Goal: Check status: Check status

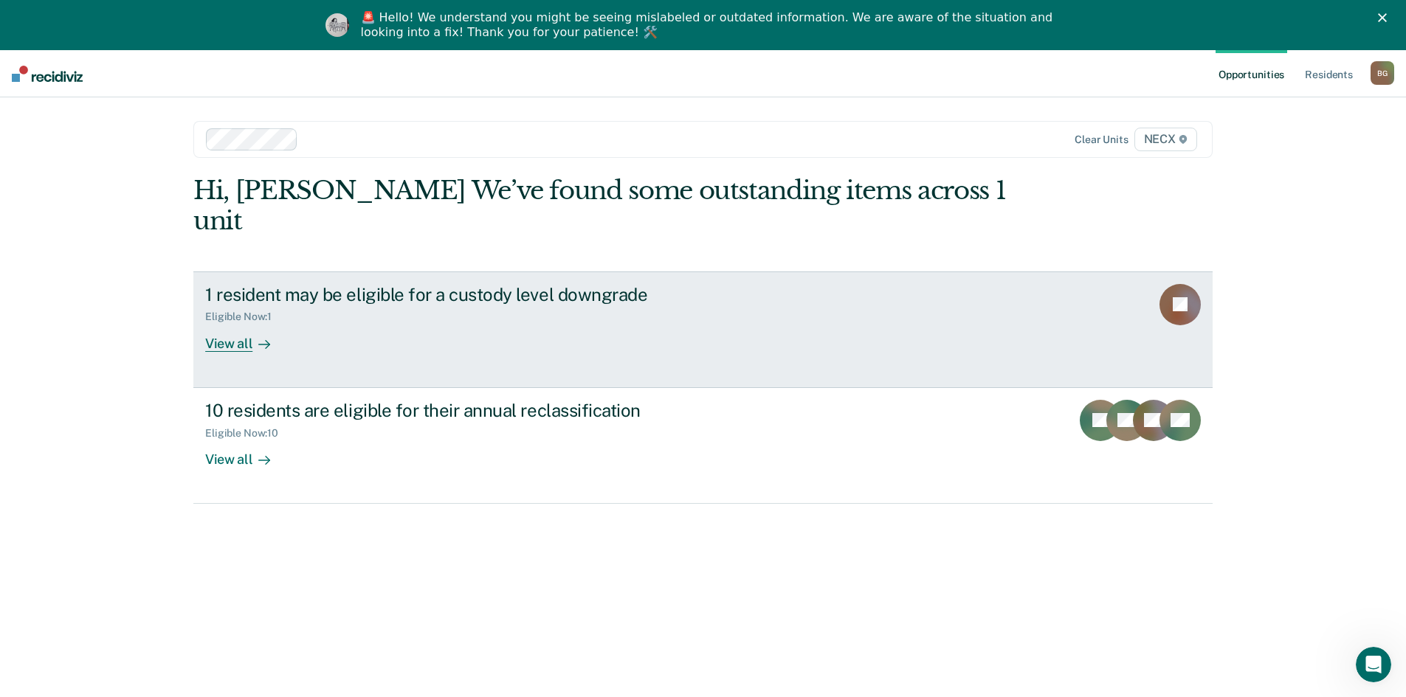
click at [621, 310] on div "1 resident may be eligible for a custody level downgrade Eligible Now : 1 View …" at bounding box center [481, 318] width 553 height 68
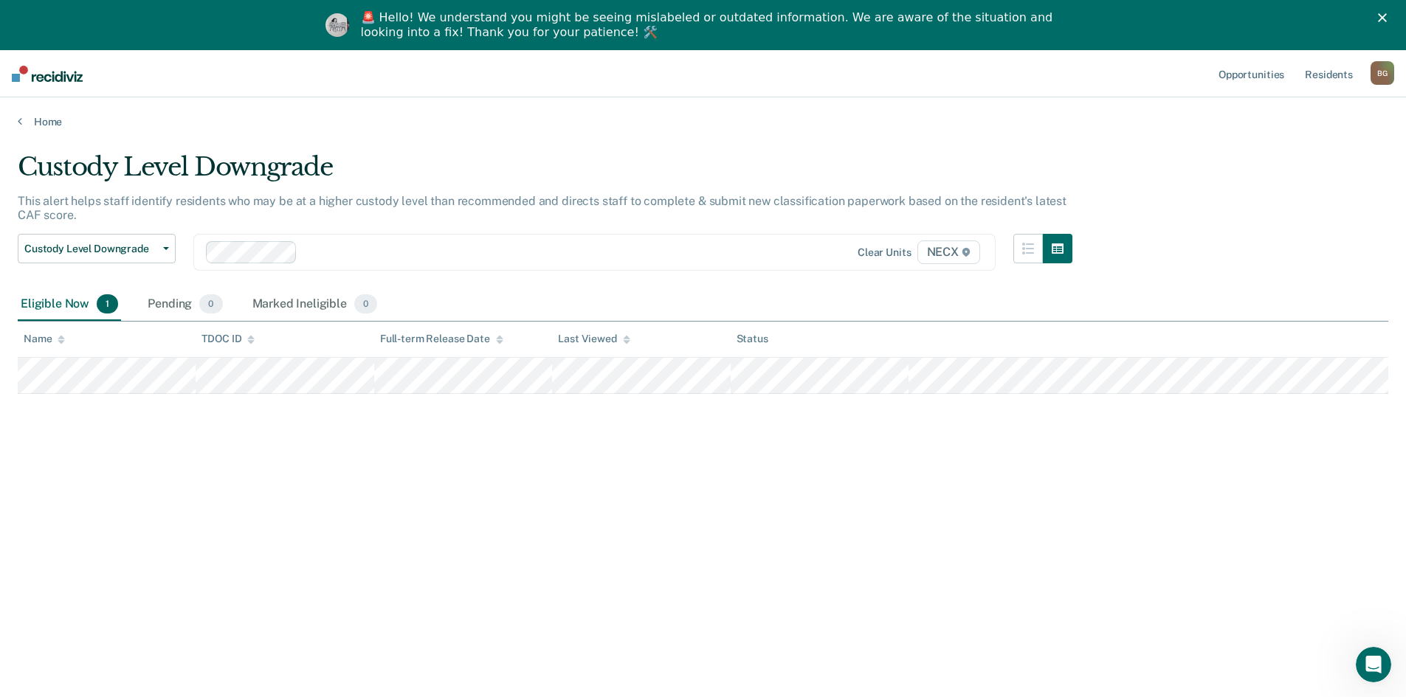
click at [410, 514] on div "Custody Level Downgrade This alert helps staff identify residents who may be at…" at bounding box center [703, 394] width 1370 height 485
click at [37, 122] on link "Home" at bounding box center [703, 121] width 1370 height 13
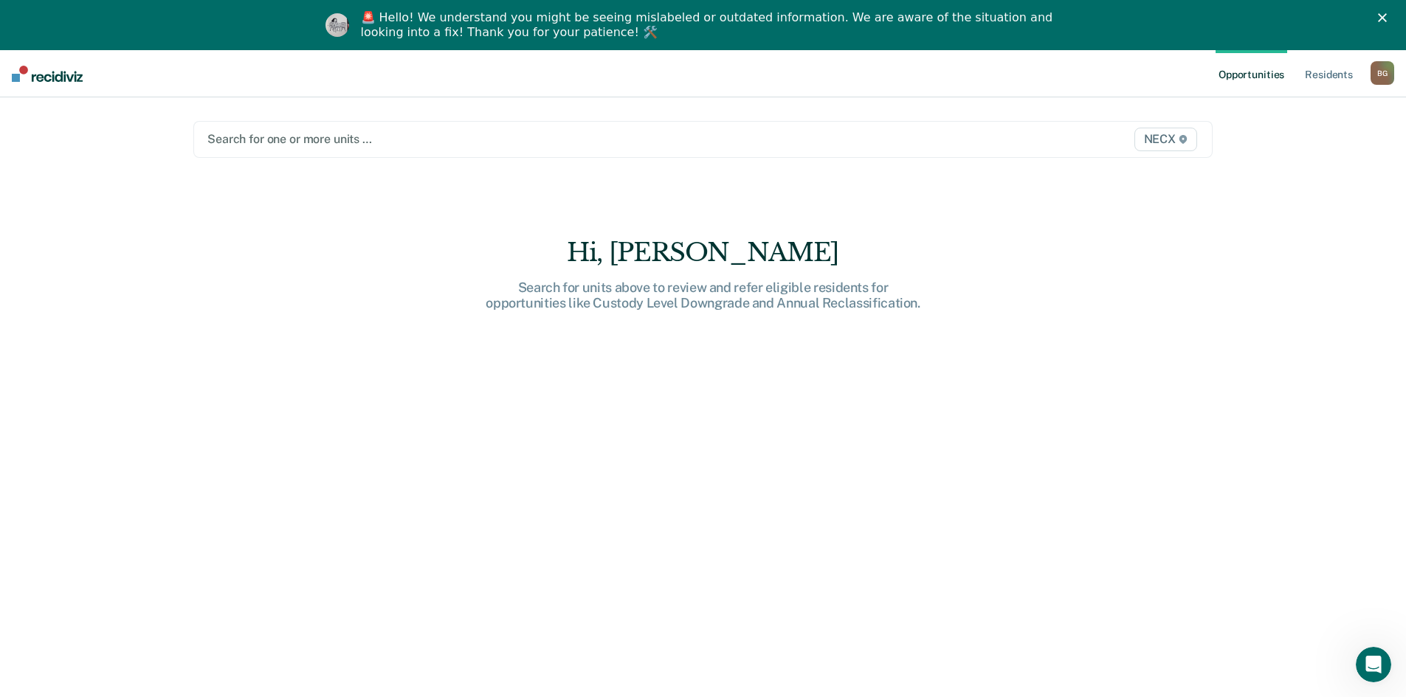
click at [300, 137] on div at bounding box center [553, 139] width 693 height 17
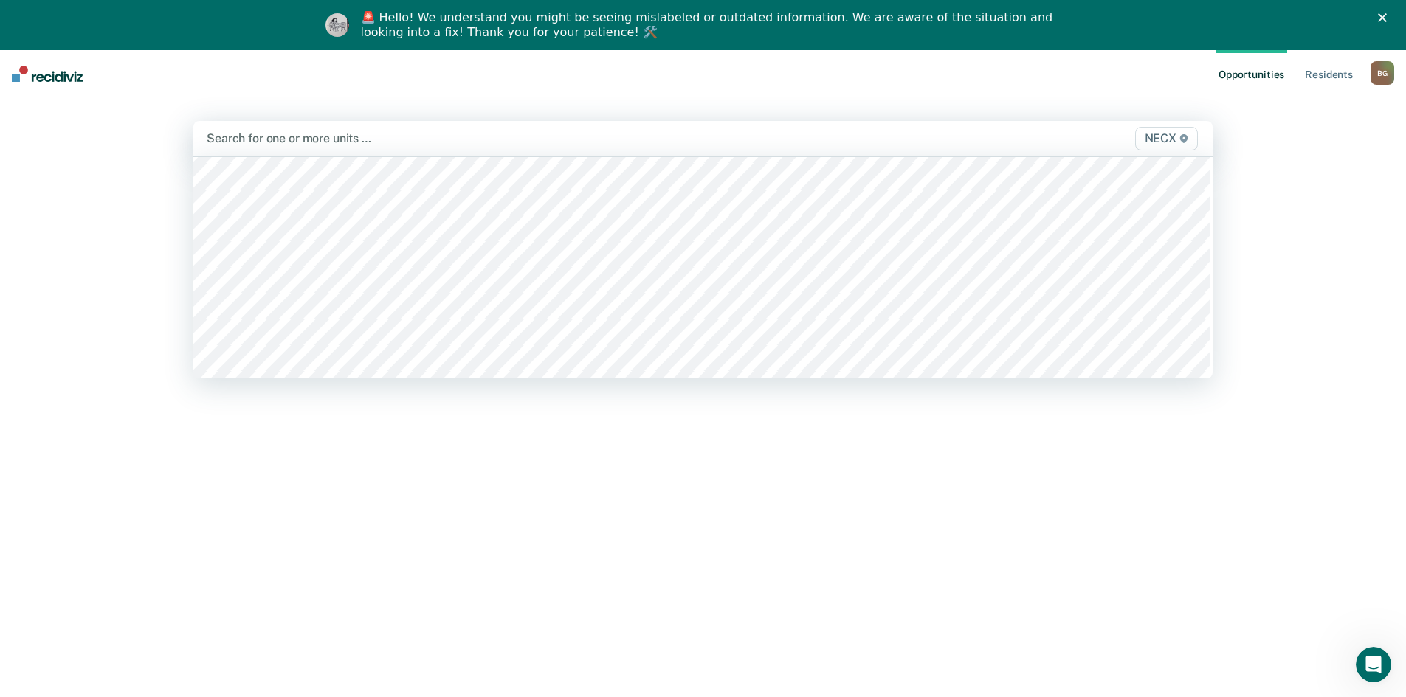
scroll to position [5018, 0]
